Goal: Task Accomplishment & Management: Manage account settings

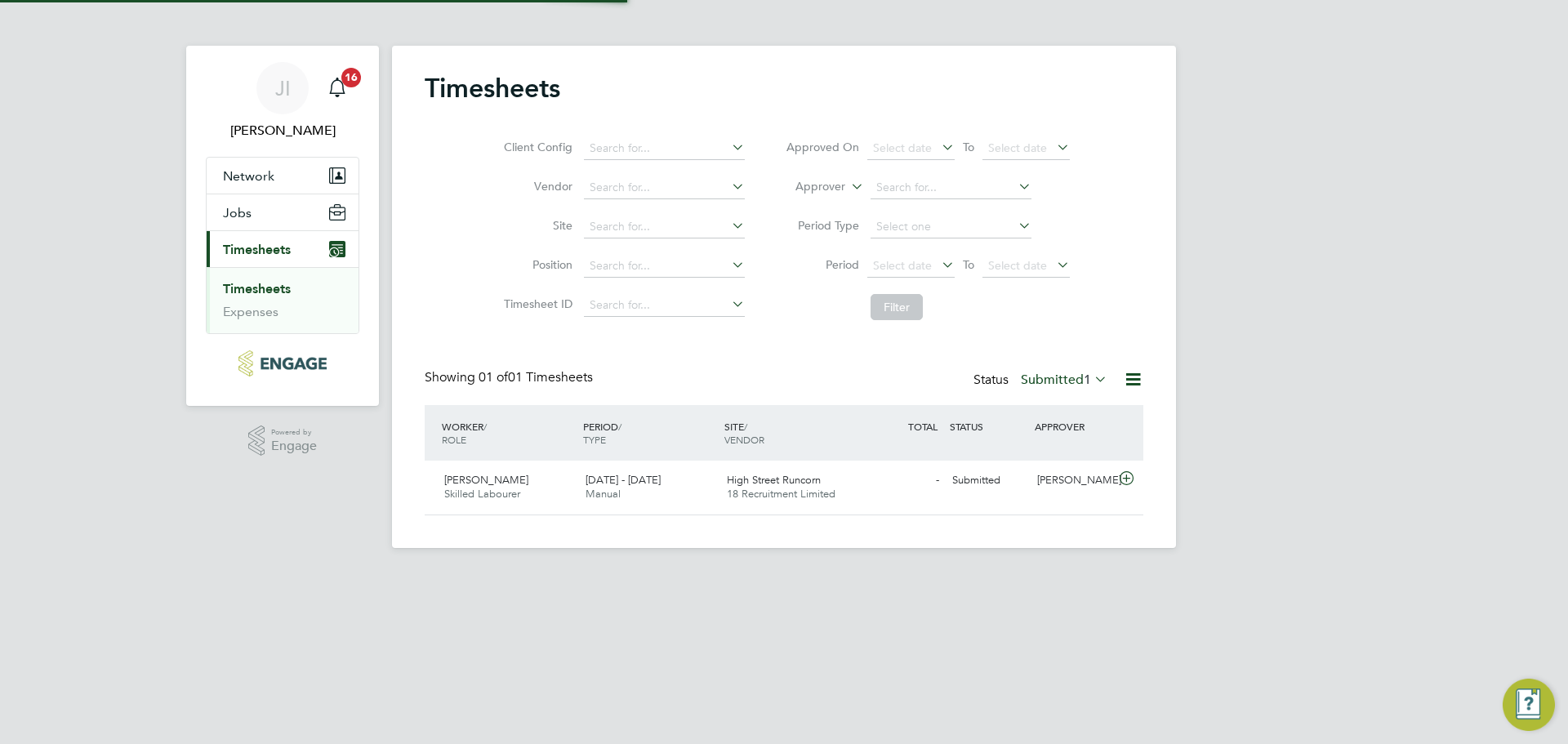
scroll to position [42, 142]
click at [513, 491] on span "Skilled Labourer" at bounding box center [481, 494] width 76 height 14
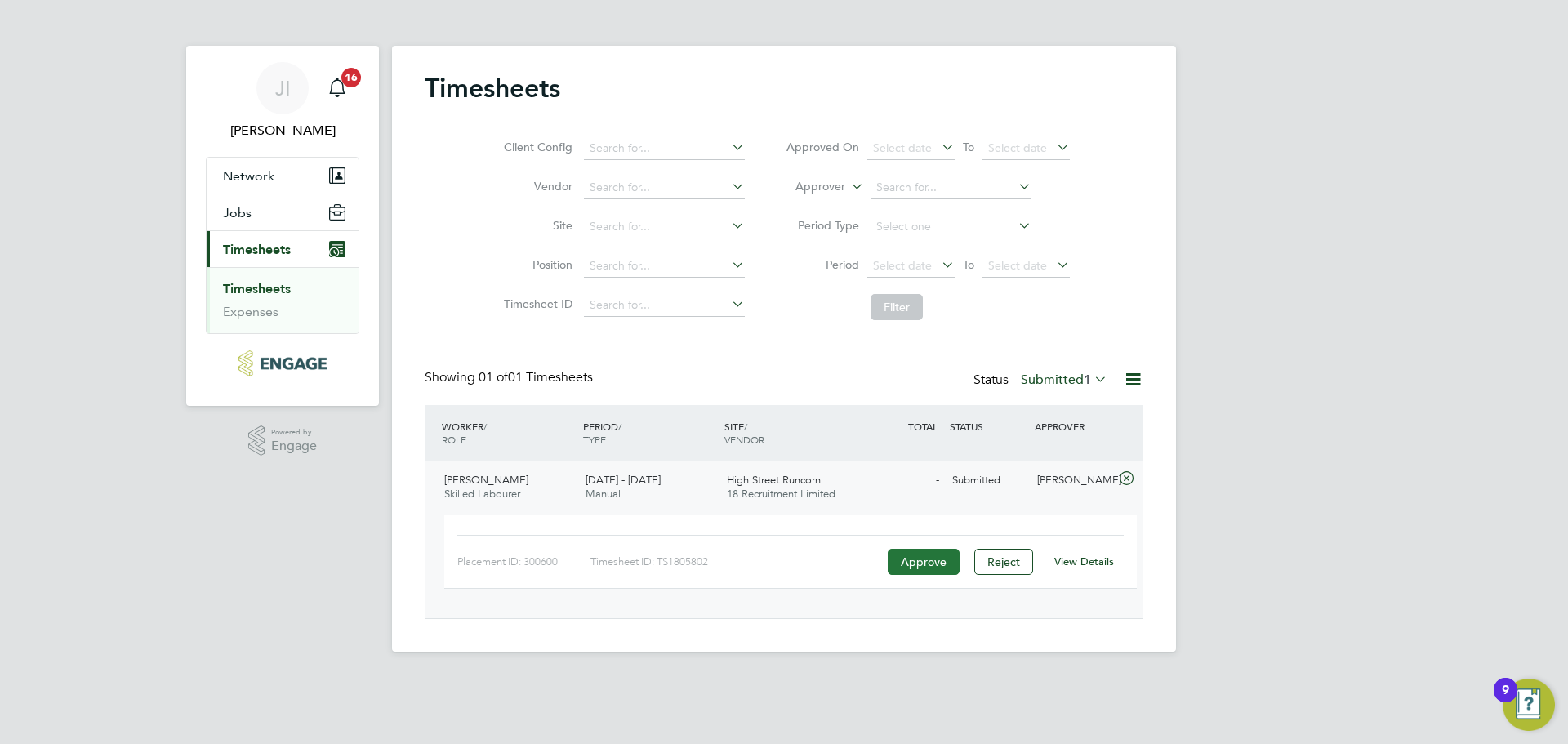
click at [935, 557] on button "Approve" at bounding box center [923, 562] width 72 height 26
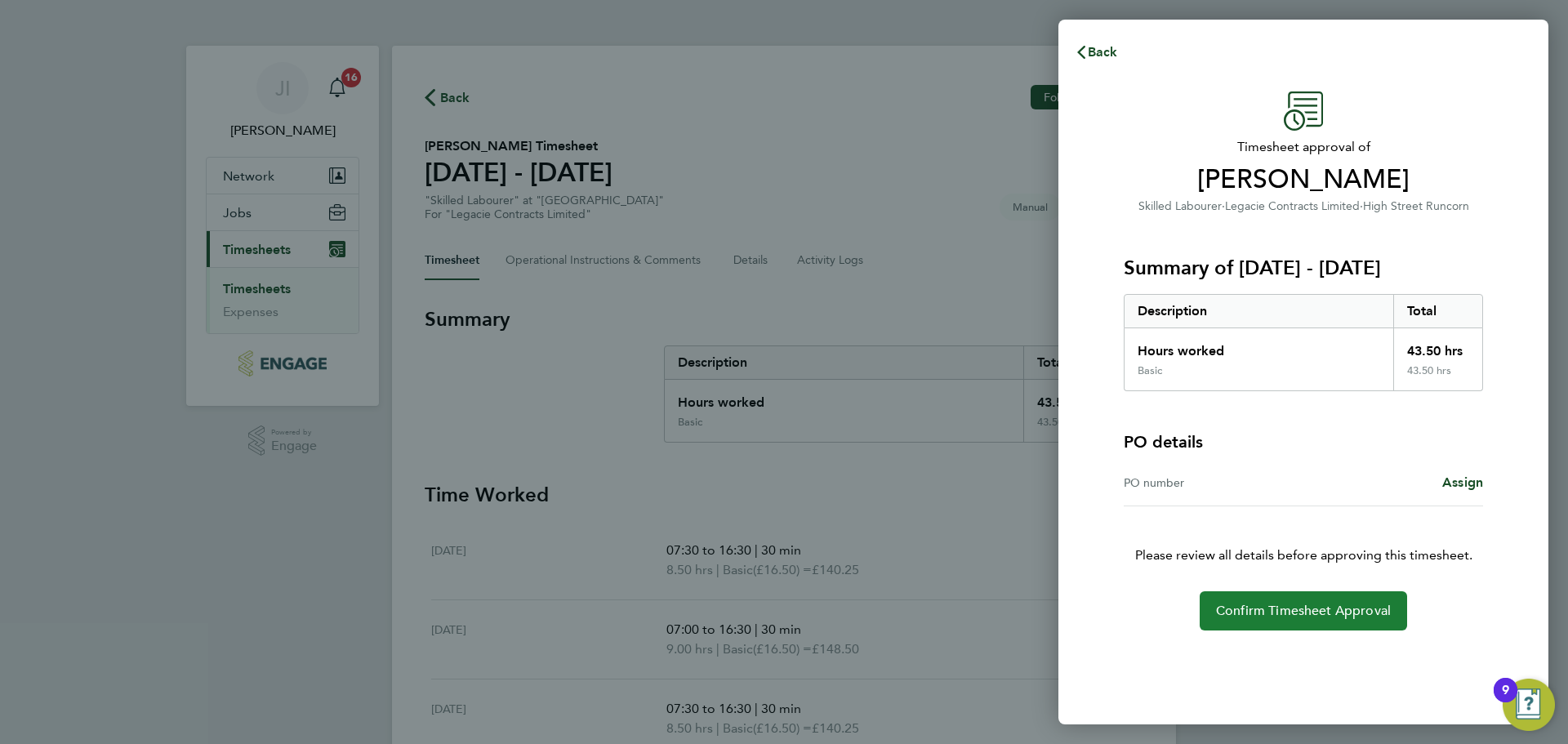
click at [1299, 617] on span "Confirm Timesheet Approval" at bounding box center [1303, 611] width 174 height 16
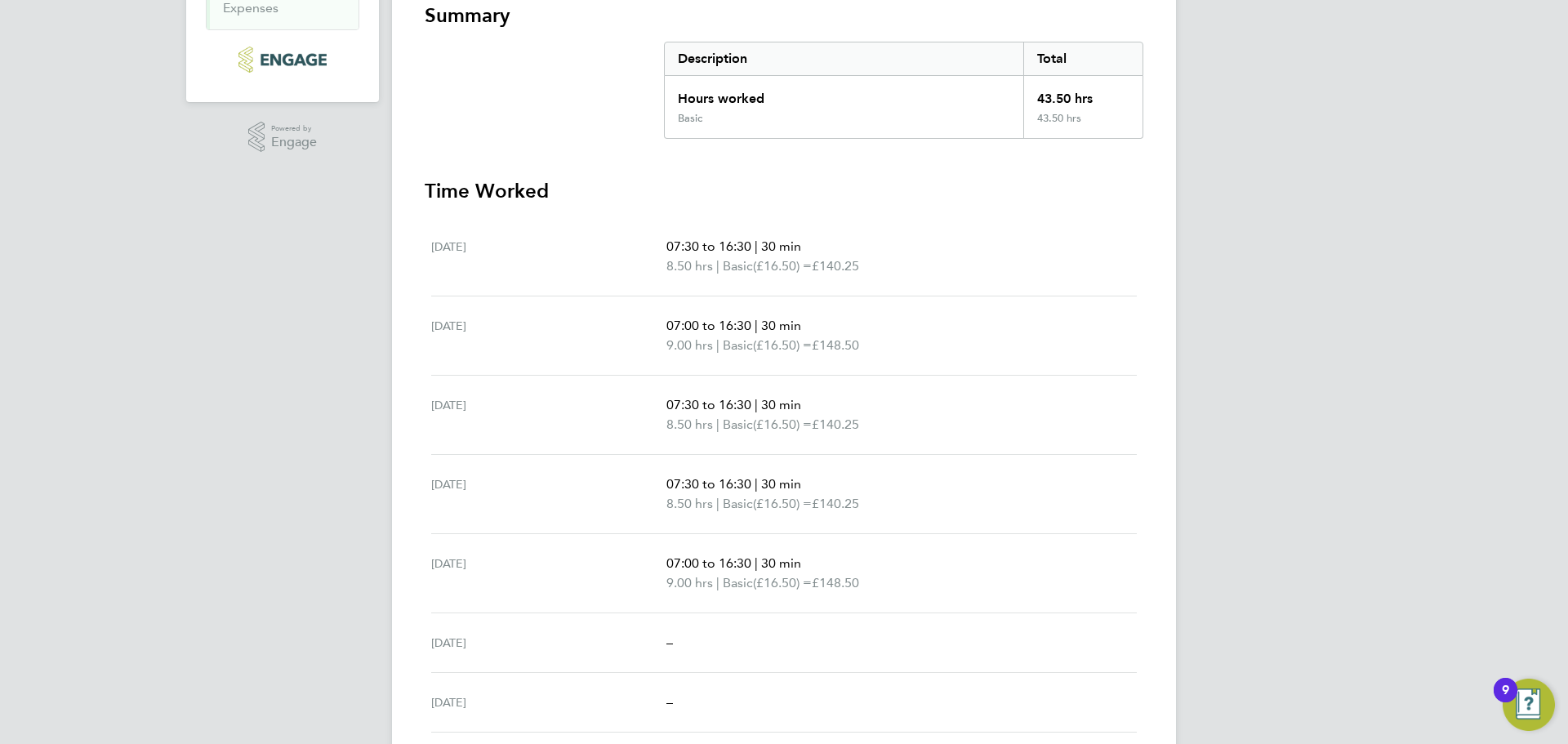
scroll to position [358, 0]
